Goal: Information Seeking & Learning: Learn about a topic

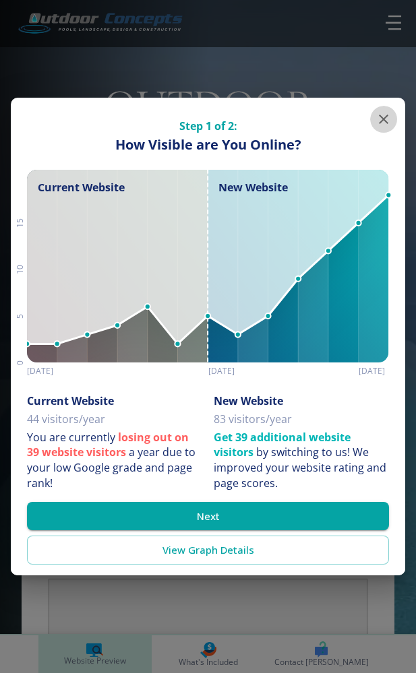
click at [385, 114] on icon "button" at bounding box center [383, 119] width 16 height 16
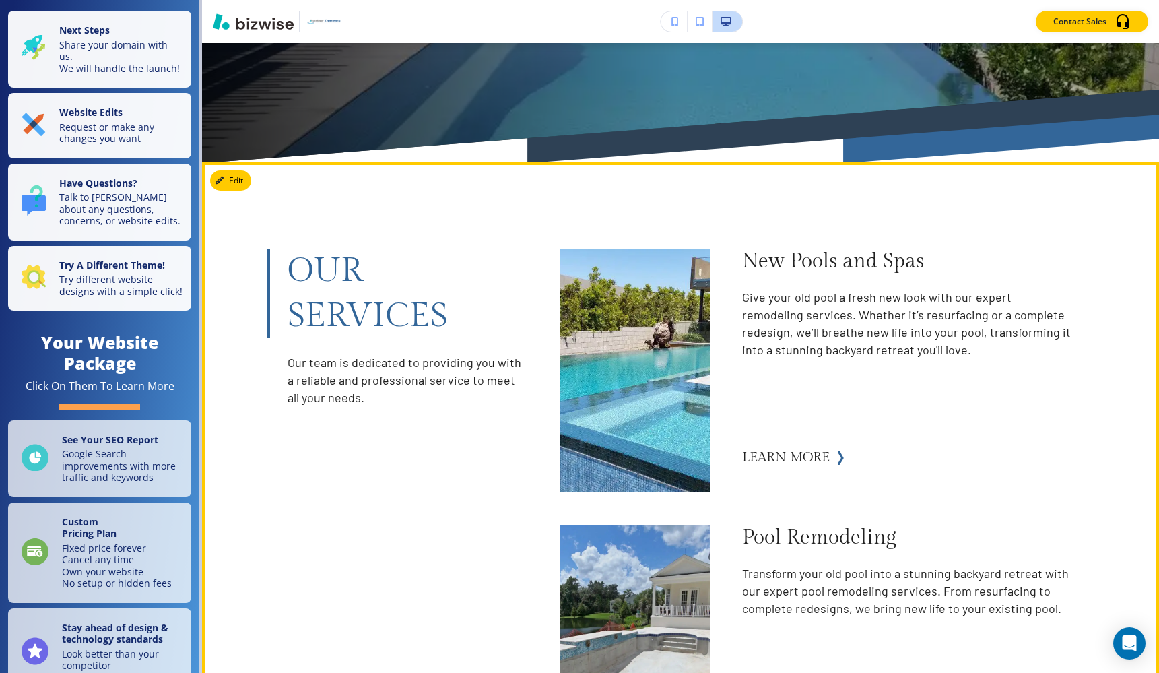
scroll to position [627, 0]
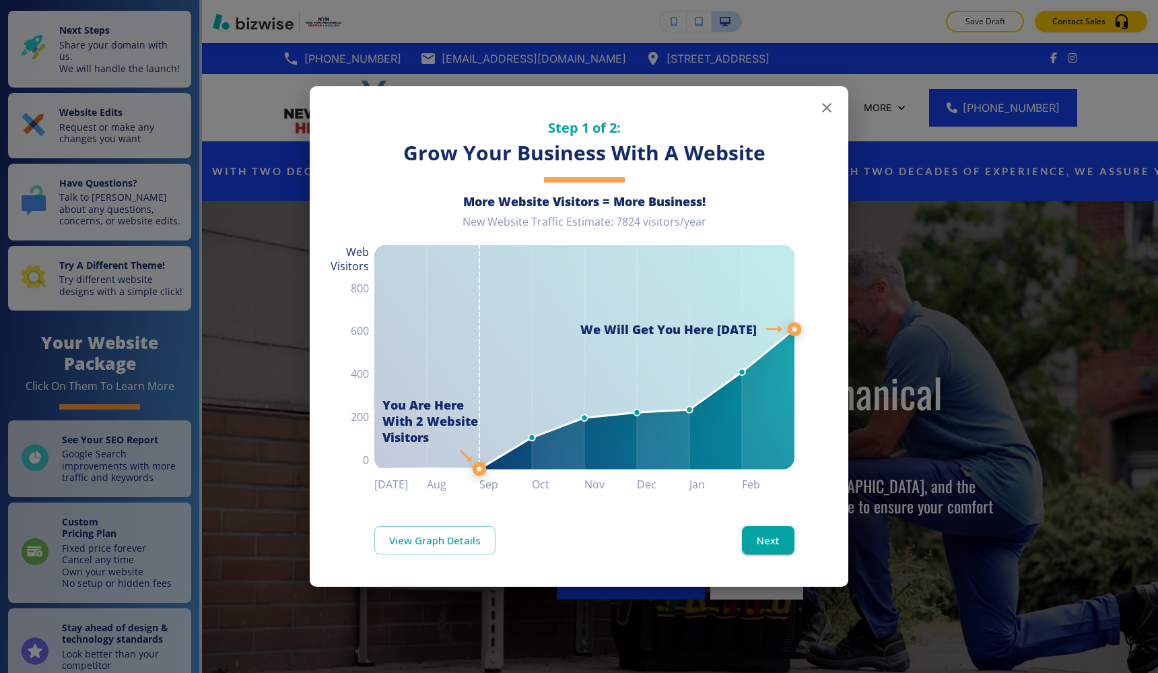
click at [822, 107] on icon "button" at bounding box center [827, 108] width 16 height 16
